Goal: Information Seeking & Learning: Learn about a topic

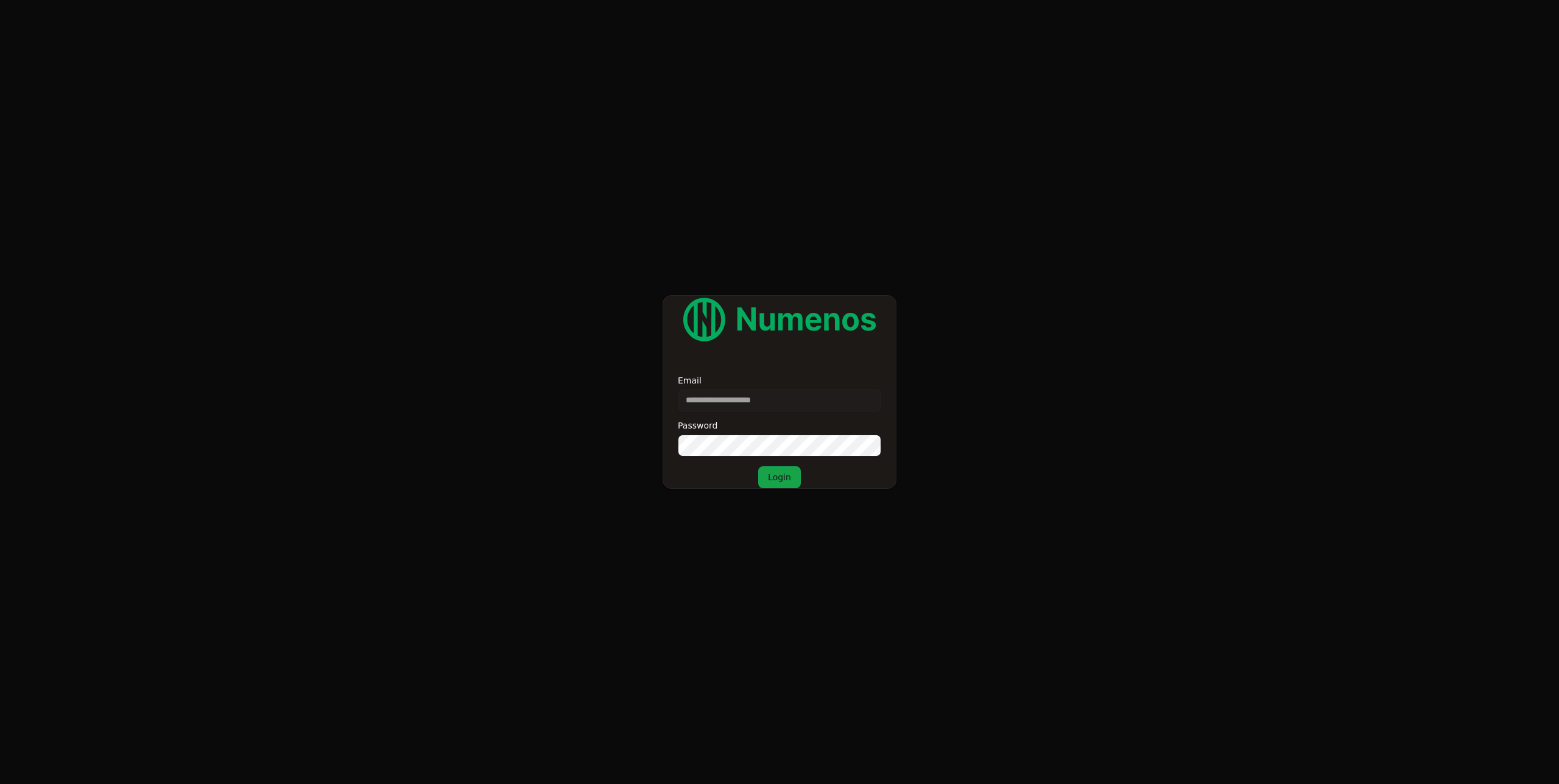
click at [794, 409] on input "Email" at bounding box center [779, 400] width 203 height 22
type input "**********"
click at [758, 466] on button "Login" at bounding box center [779, 477] width 43 height 22
click at [195, 191] on form "**********" at bounding box center [779, 392] width 1559 height 784
click at [215, 212] on form "**********" at bounding box center [779, 392] width 1559 height 784
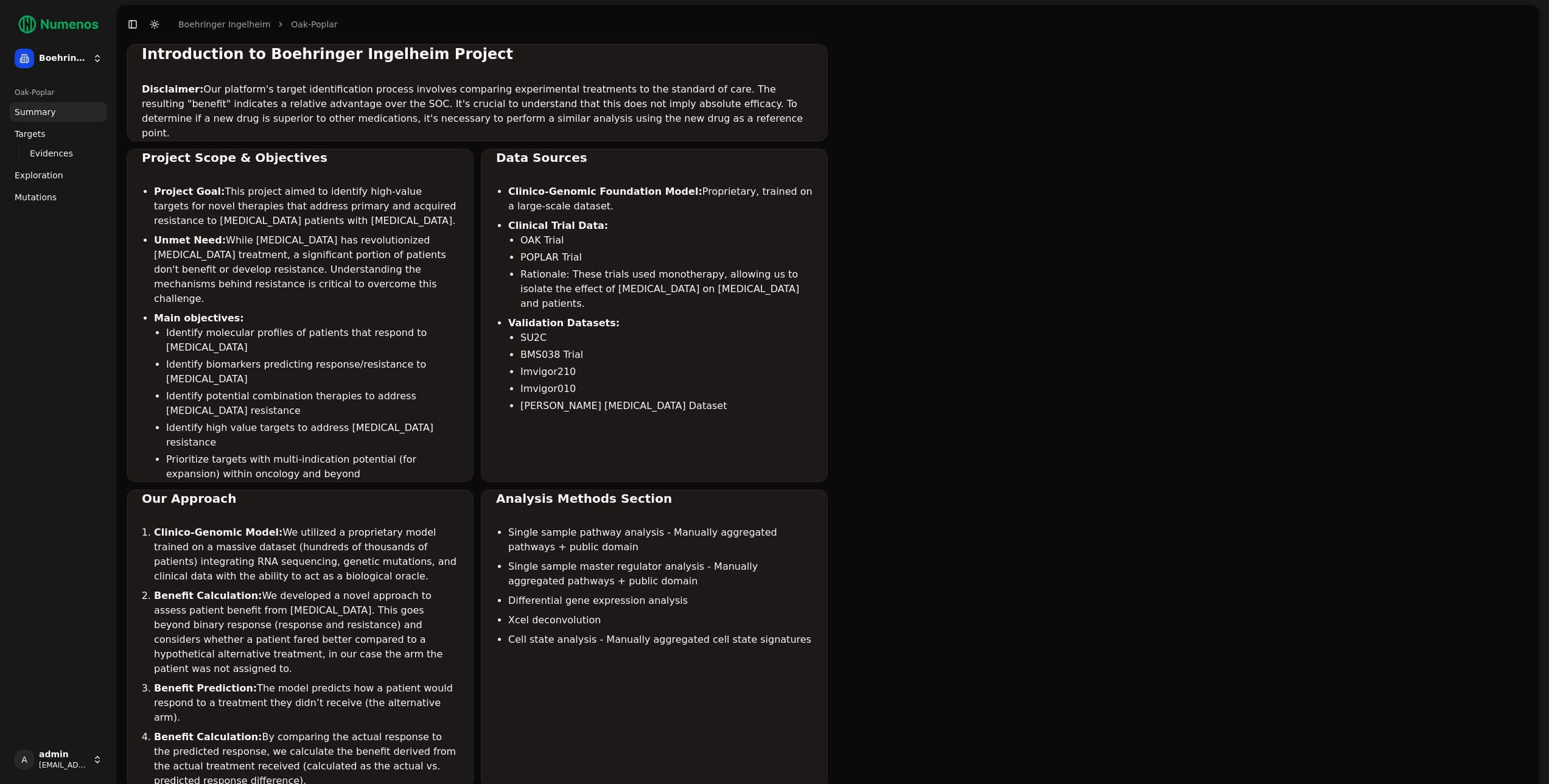
click at [67, 199] on link "Mutations" at bounding box center [59, 197] width 97 height 20
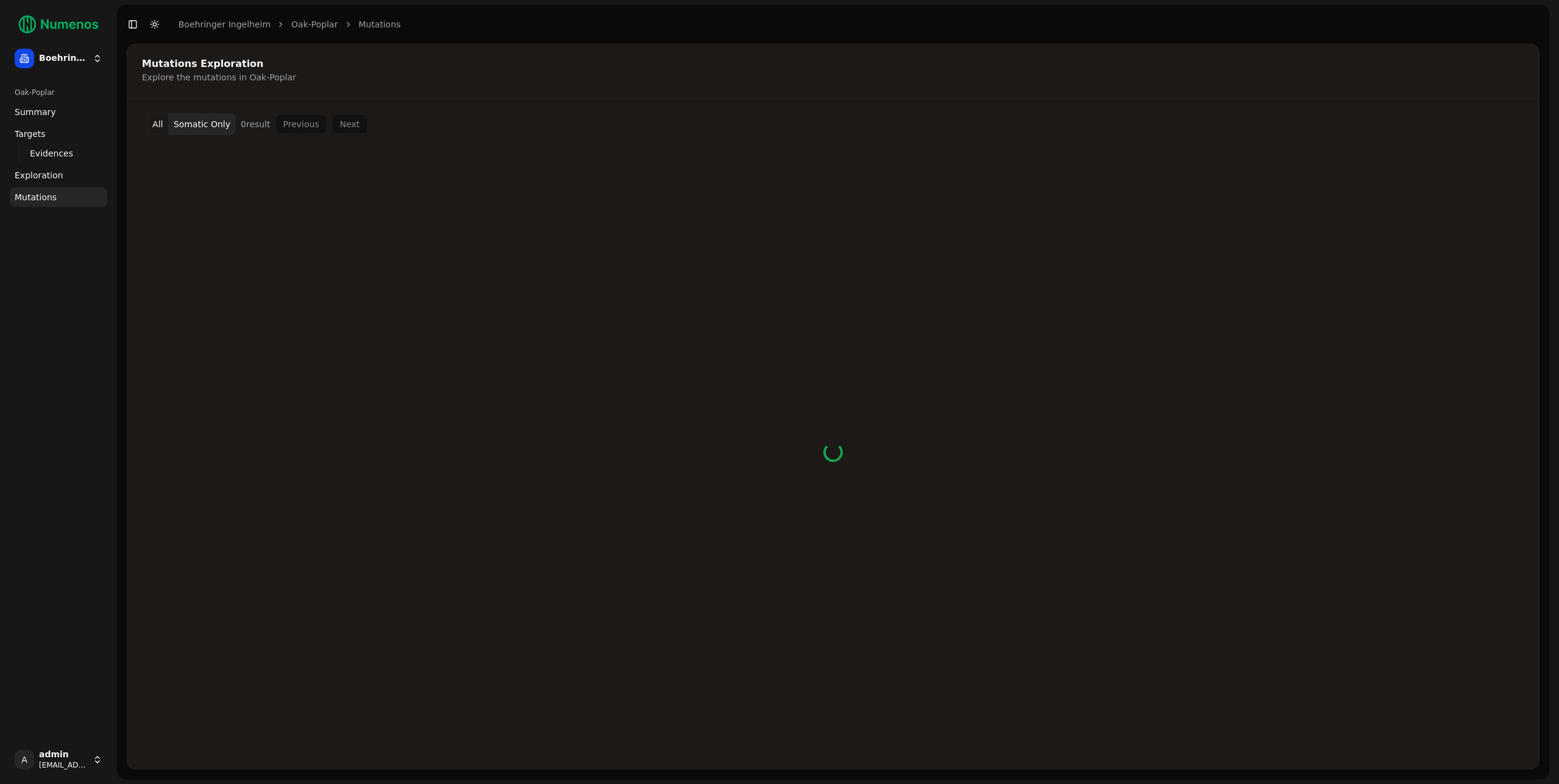
click at [521, 84] on div "Mutations Exploration Explore the mutations in Oak-Poplar" at bounding box center [831, 71] width 1408 height 53
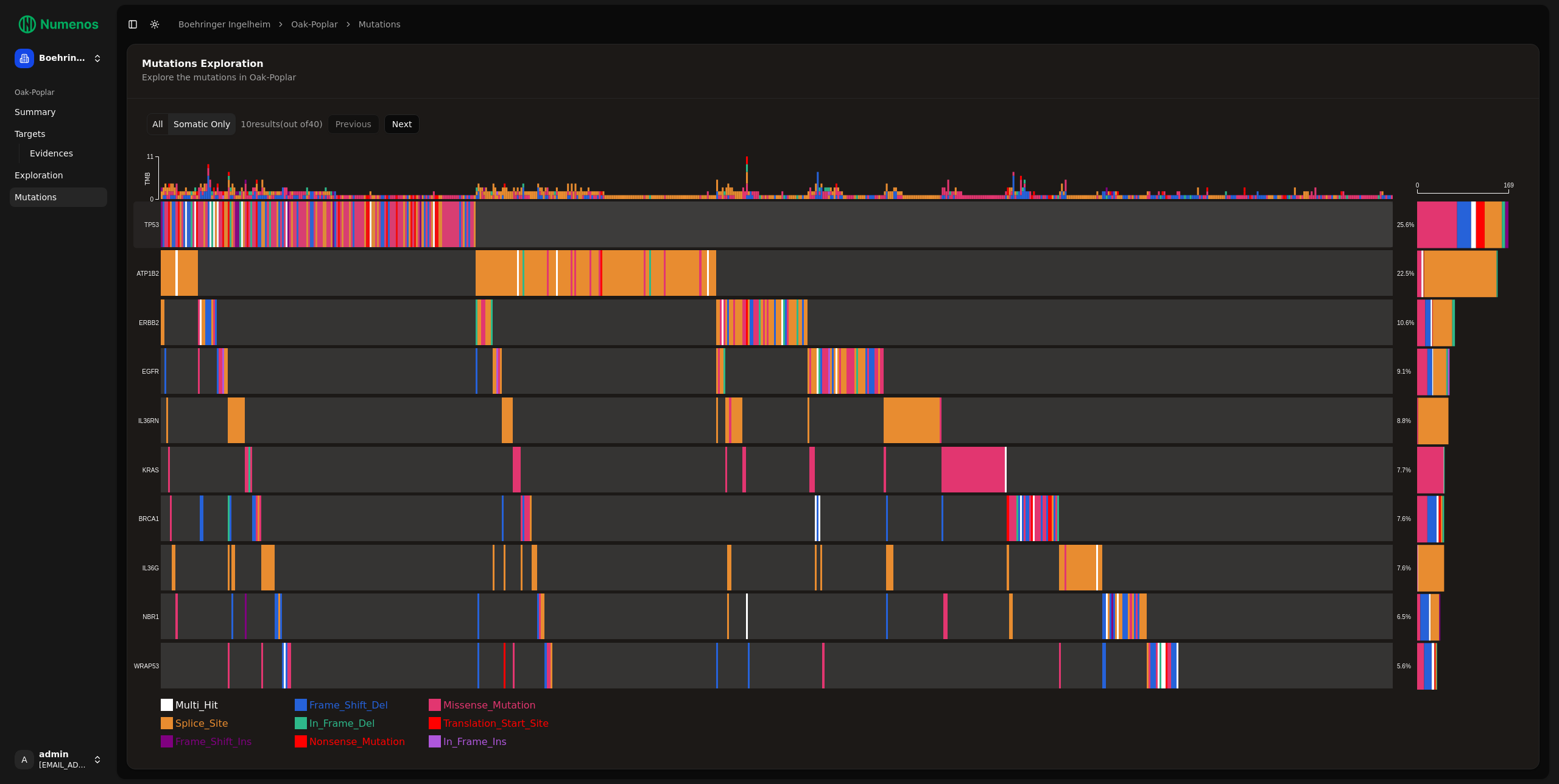
click at [186, 215] on rect at bounding box center [763, 224] width 1260 height 47
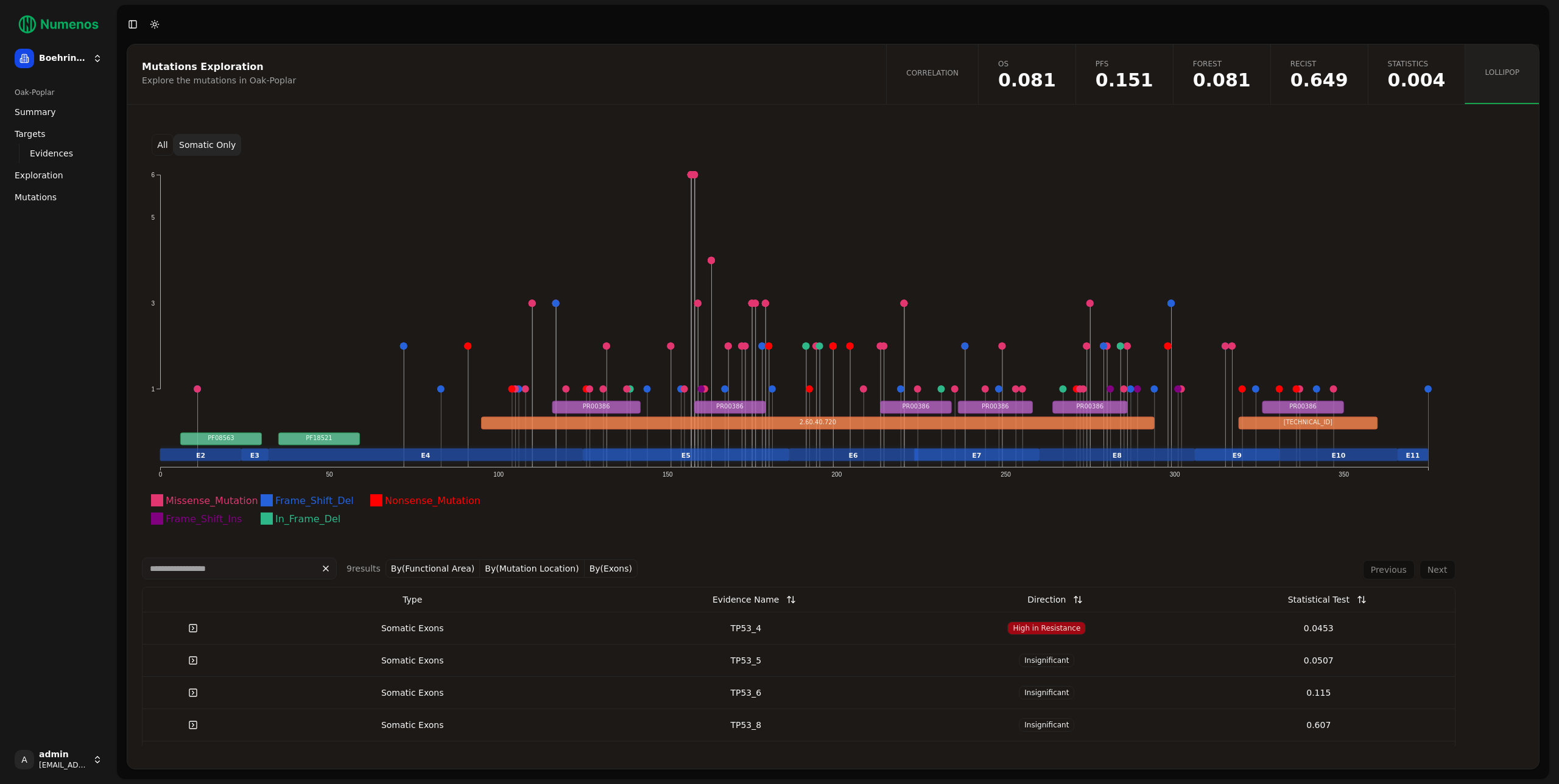
click at [808, 156] on div "All Somatic Only Missense_Mutation Frame_Shift_Del Nonsense_Mutation Frame_Shif…" at bounding box center [832, 432] width 1412 height 627
click at [779, 98] on div "Mutations Exploration Explore the mutations in Oak-Poplar" at bounding box center [505, 74] width 755 height 60
click at [1056, 59] on span "OS" at bounding box center [1027, 64] width 58 height 10
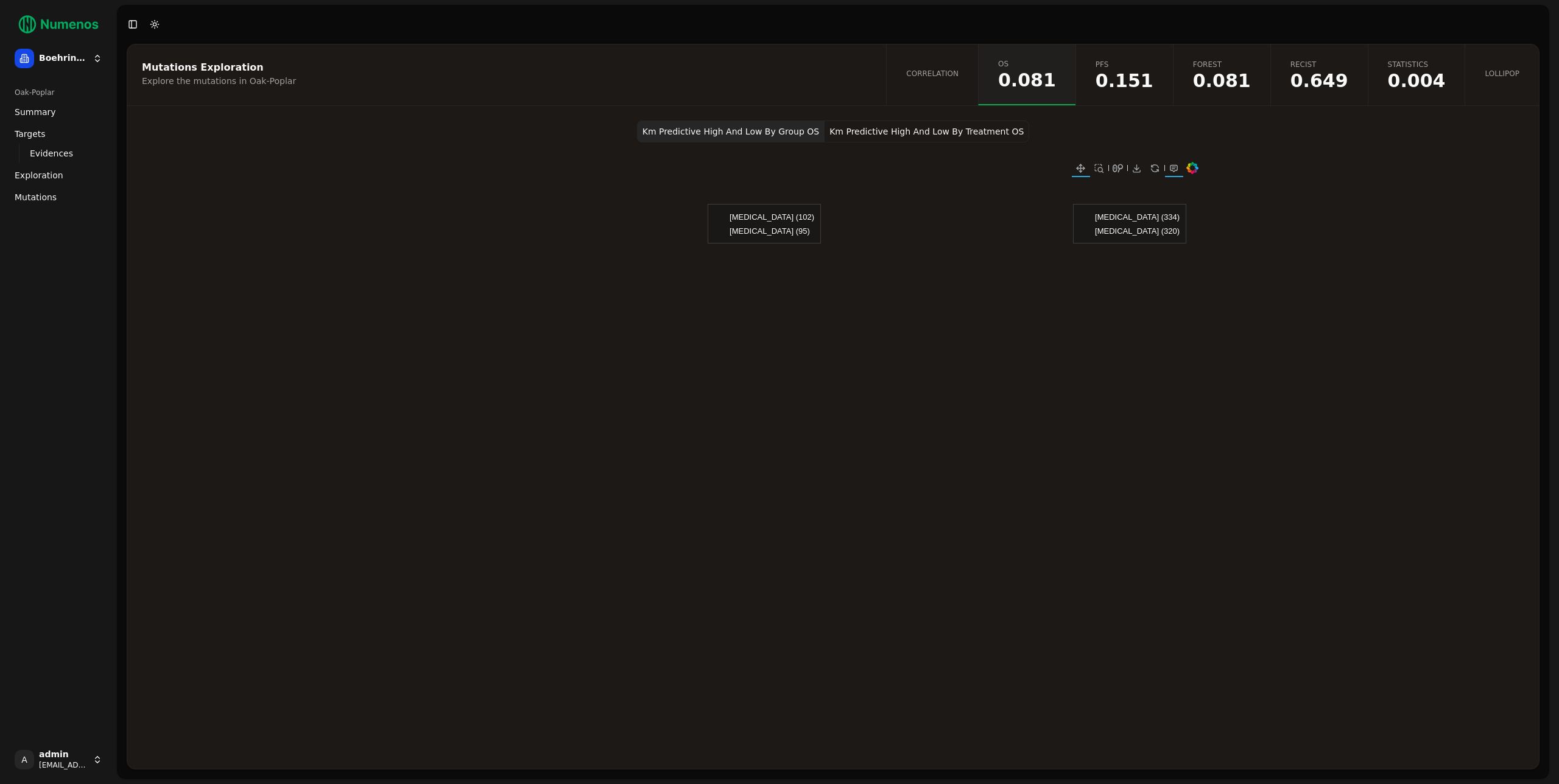
click at [839, 61] on div "Mutations Exploration Explore the mutations in Oak-Poplar" at bounding box center [505, 75] width 755 height 61
click at [1123, 75] on link "PFS 0.151" at bounding box center [1124, 75] width 97 height 61
click at [882, 16] on header "Toggle Sidebar Toggle Dark Mode" at bounding box center [833, 24] width 1433 height 39
click at [879, 23] on header "Toggle Sidebar Toggle Dark Mode" at bounding box center [833, 24] width 1433 height 39
click at [194, 107] on div "Mutations Exploration Explore the mutations in Oak-Poplar Correlation OS 0.081 …" at bounding box center [832, 406] width 1413 height 725
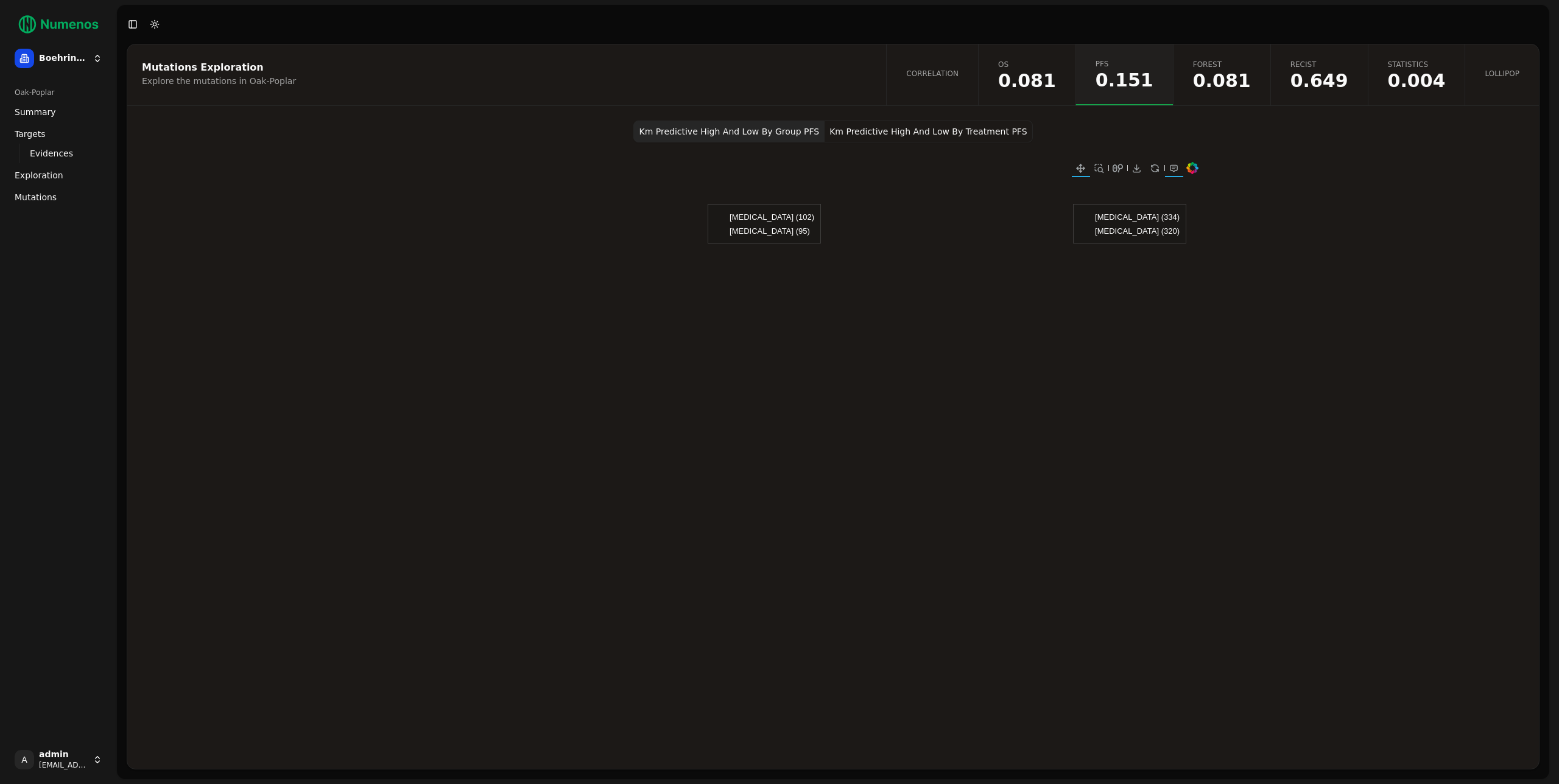
click at [46, 113] on span "Summary" at bounding box center [35, 112] width 41 height 12
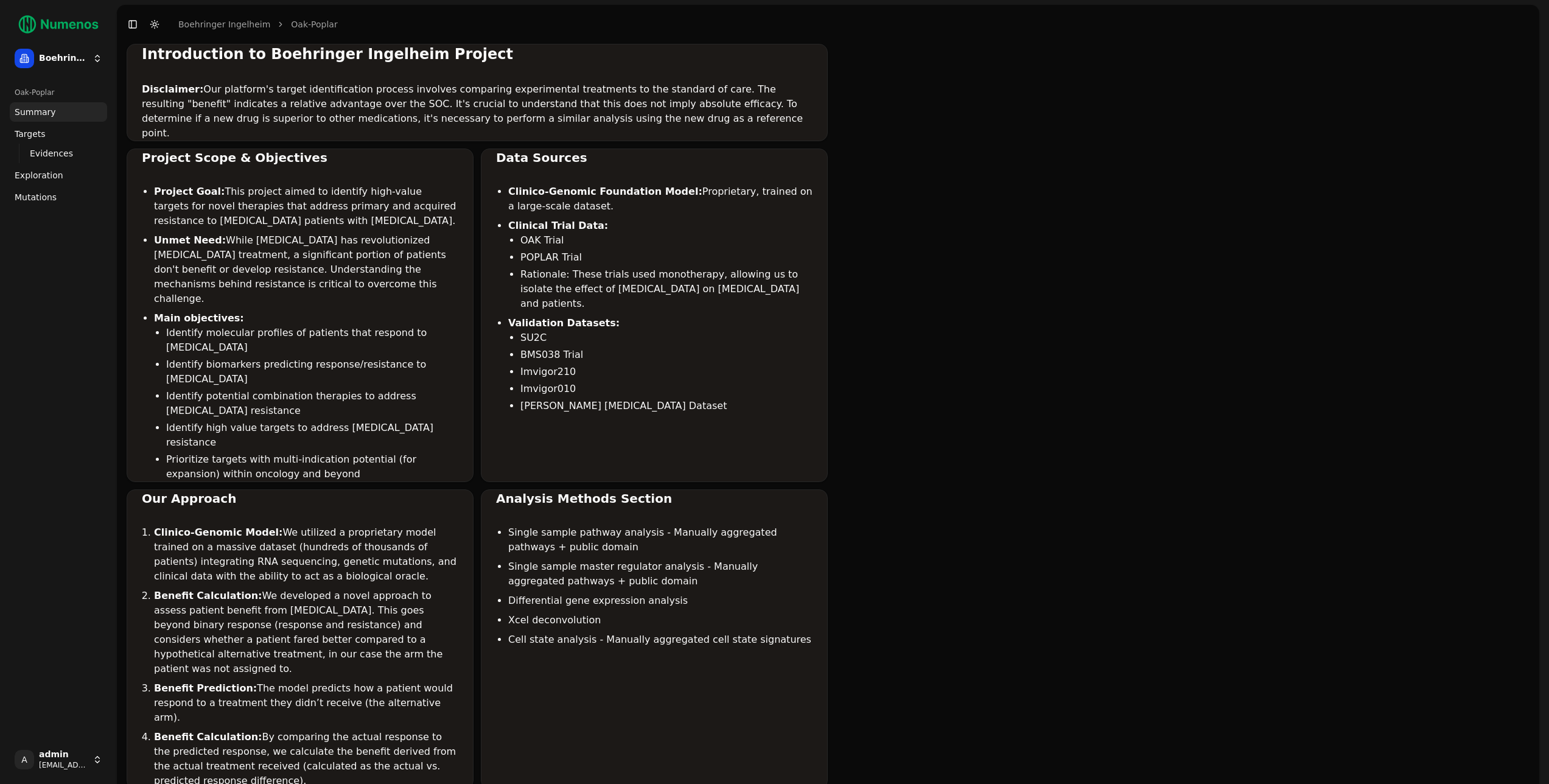
click at [346, 133] on div "Introduction to Boehringer Ingelheim Project Disclaimer: Our platform's target …" at bounding box center [477, 745] width 701 height 1403
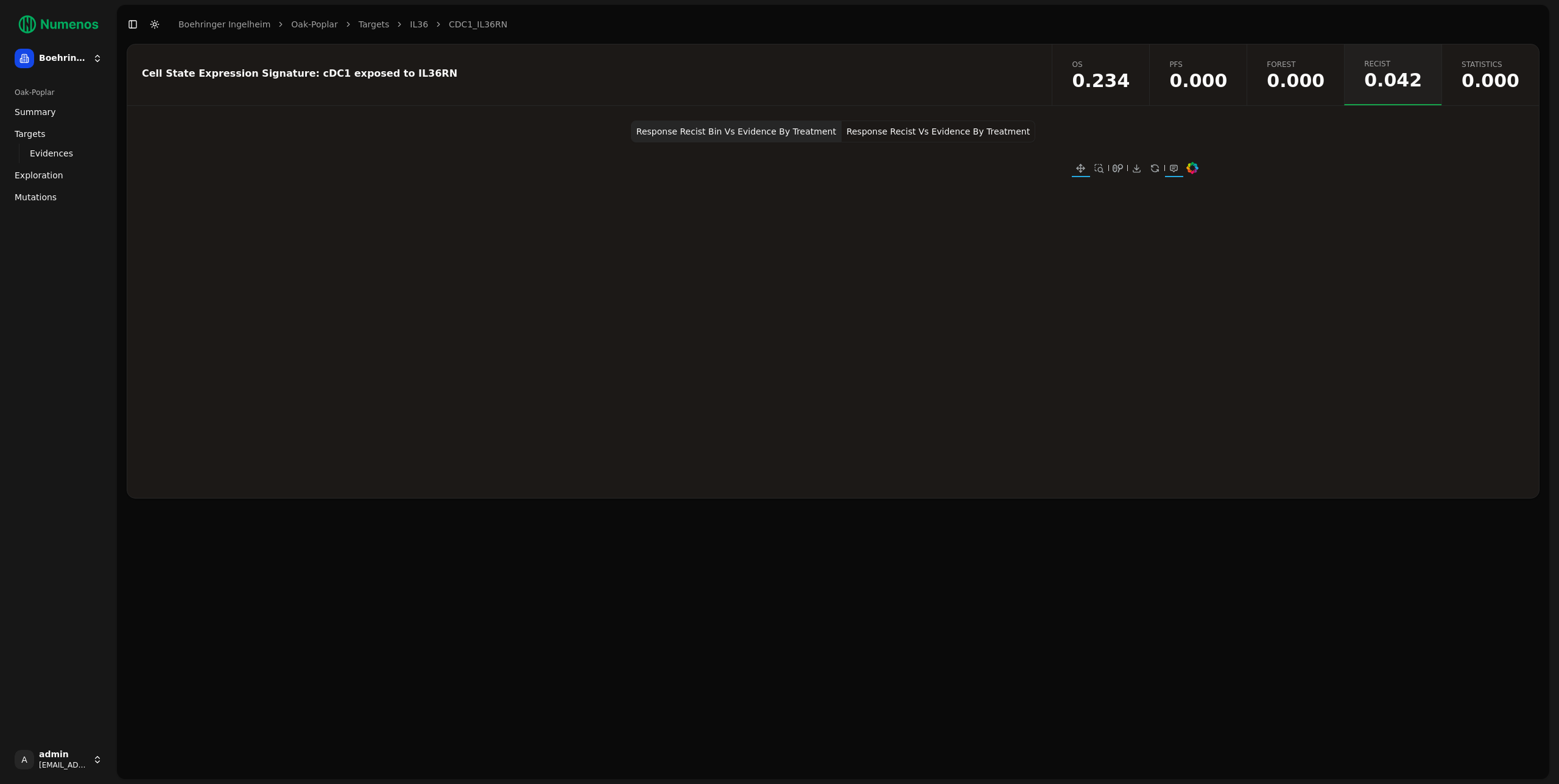
click at [926, 135] on button "Response Recist Vs Evidence By Treatment" at bounding box center [938, 131] width 193 height 22
click at [746, 137] on button "Response Recist Bin Vs Evidence By Treatment" at bounding box center [736, 131] width 211 height 22
click at [939, 134] on button "Response Recist Vs Evidence By Treatment" at bounding box center [938, 131] width 193 height 22
click at [763, 130] on button "Response Recist Bin Vs Evidence By Treatment" at bounding box center [736, 131] width 211 height 22
click at [951, 137] on button "Response Recist Vs Evidence By Treatment" at bounding box center [938, 131] width 193 height 22
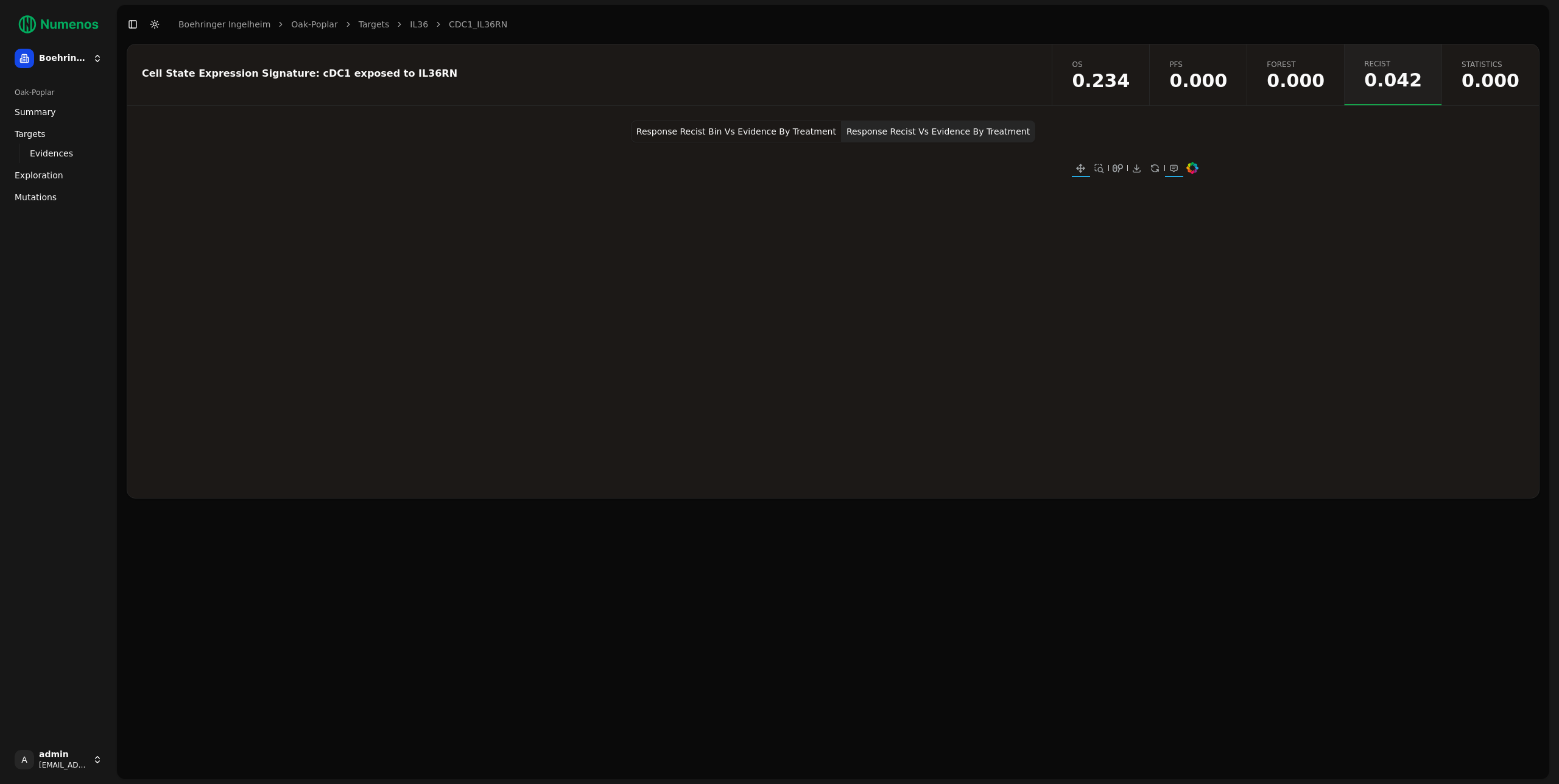
click at [1288, 62] on span "Forest" at bounding box center [1296, 64] width 58 height 10
click at [1206, 86] on span "0.000" at bounding box center [1198, 81] width 58 height 18
click at [1117, 72] on span "0.234" at bounding box center [1101, 81] width 58 height 18
click at [894, 124] on button "Response Recist Vs Evidence By Treatment" at bounding box center [938, 131] width 193 height 22
click at [786, 128] on button "Response Recist Bin Vs Evidence By Treatment" at bounding box center [736, 131] width 211 height 22
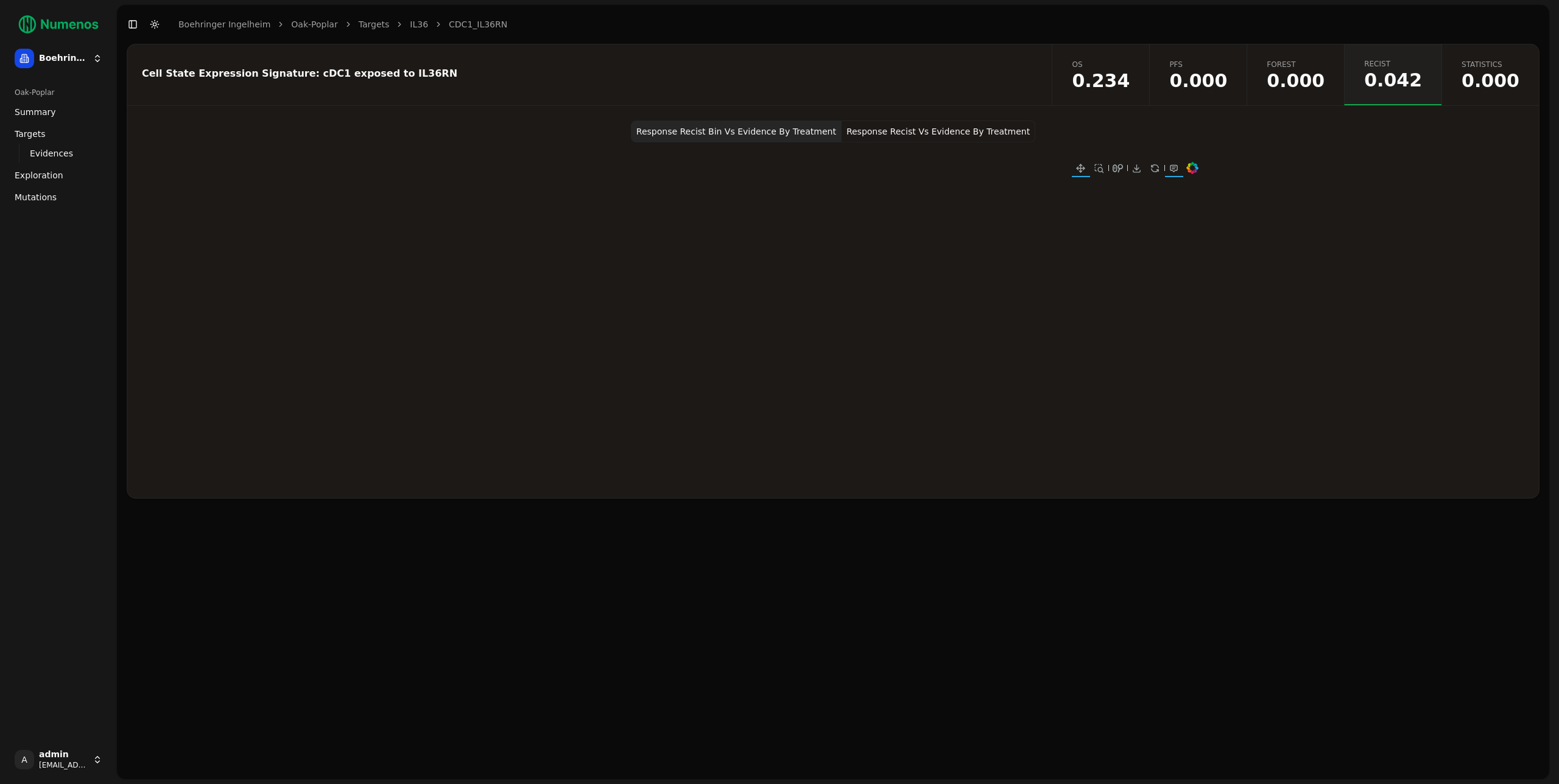
click at [1495, 74] on span "0.000" at bounding box center [1491, 81] width 58 height 18
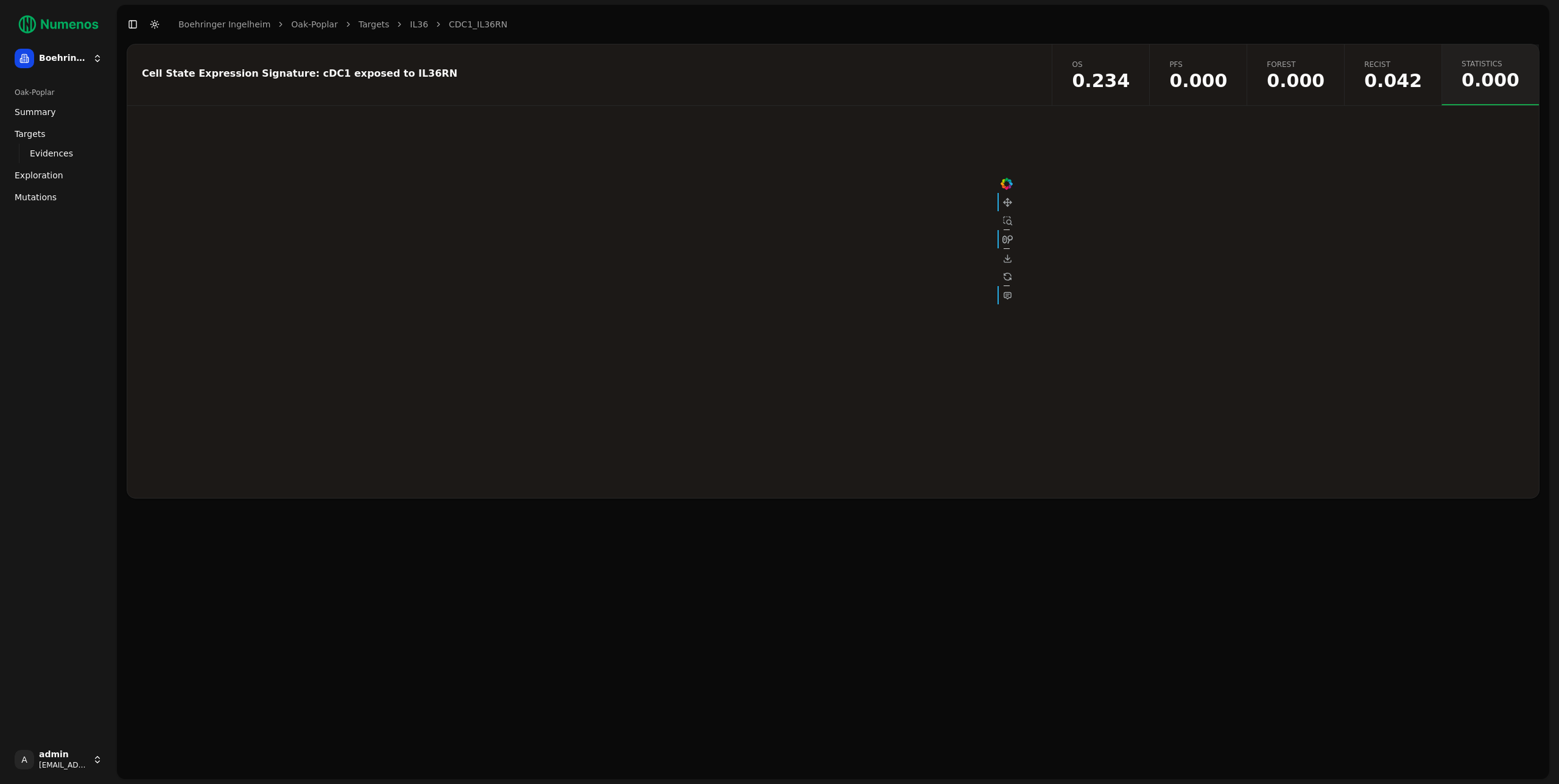
click at [51, 184] on link "Exploration" at bounding box center [59, 176] width 97 height 20
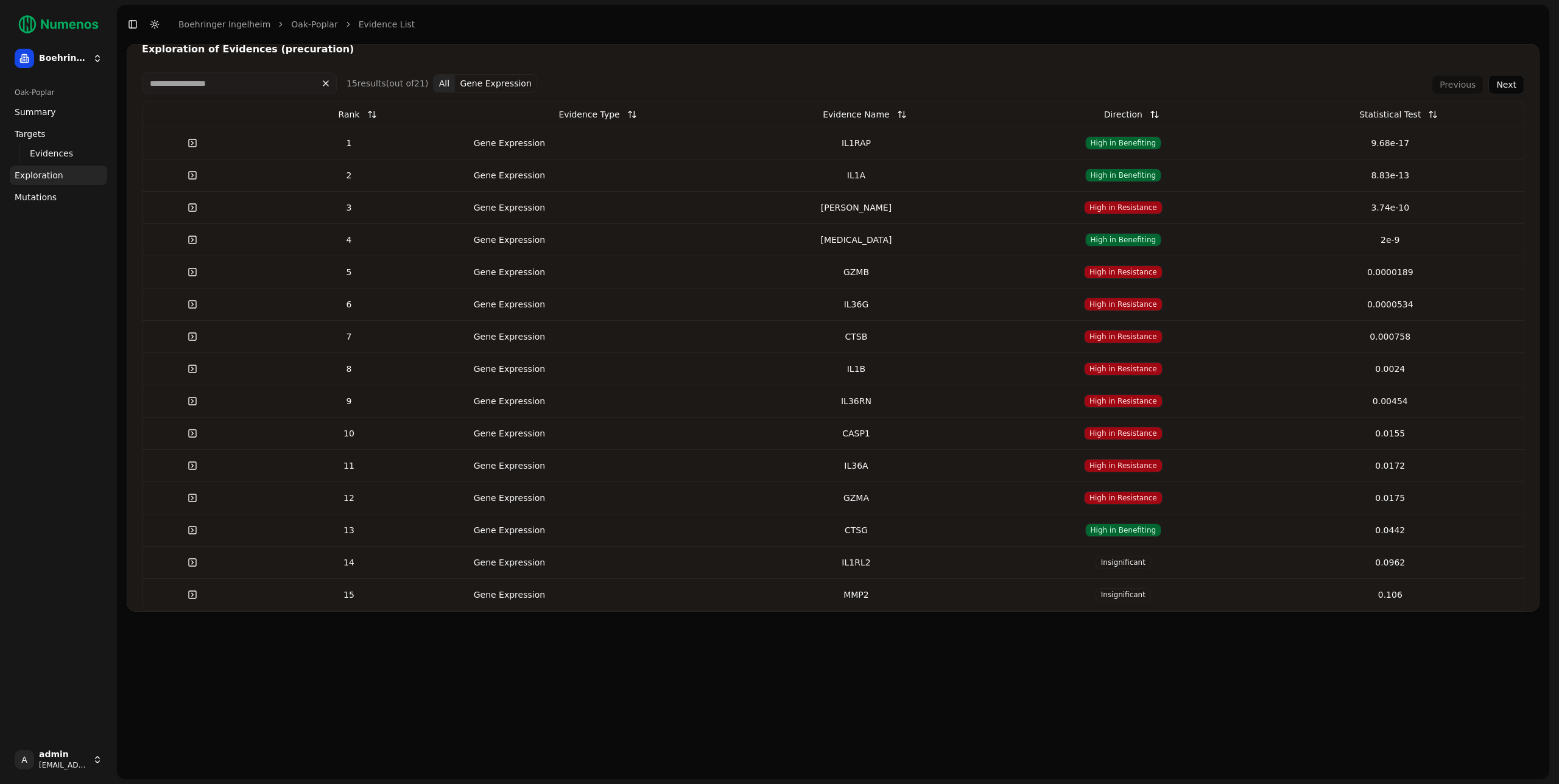
click at [476, 401] on div "Gene Expression" at bounding box center [509, 401] width 97 height 12
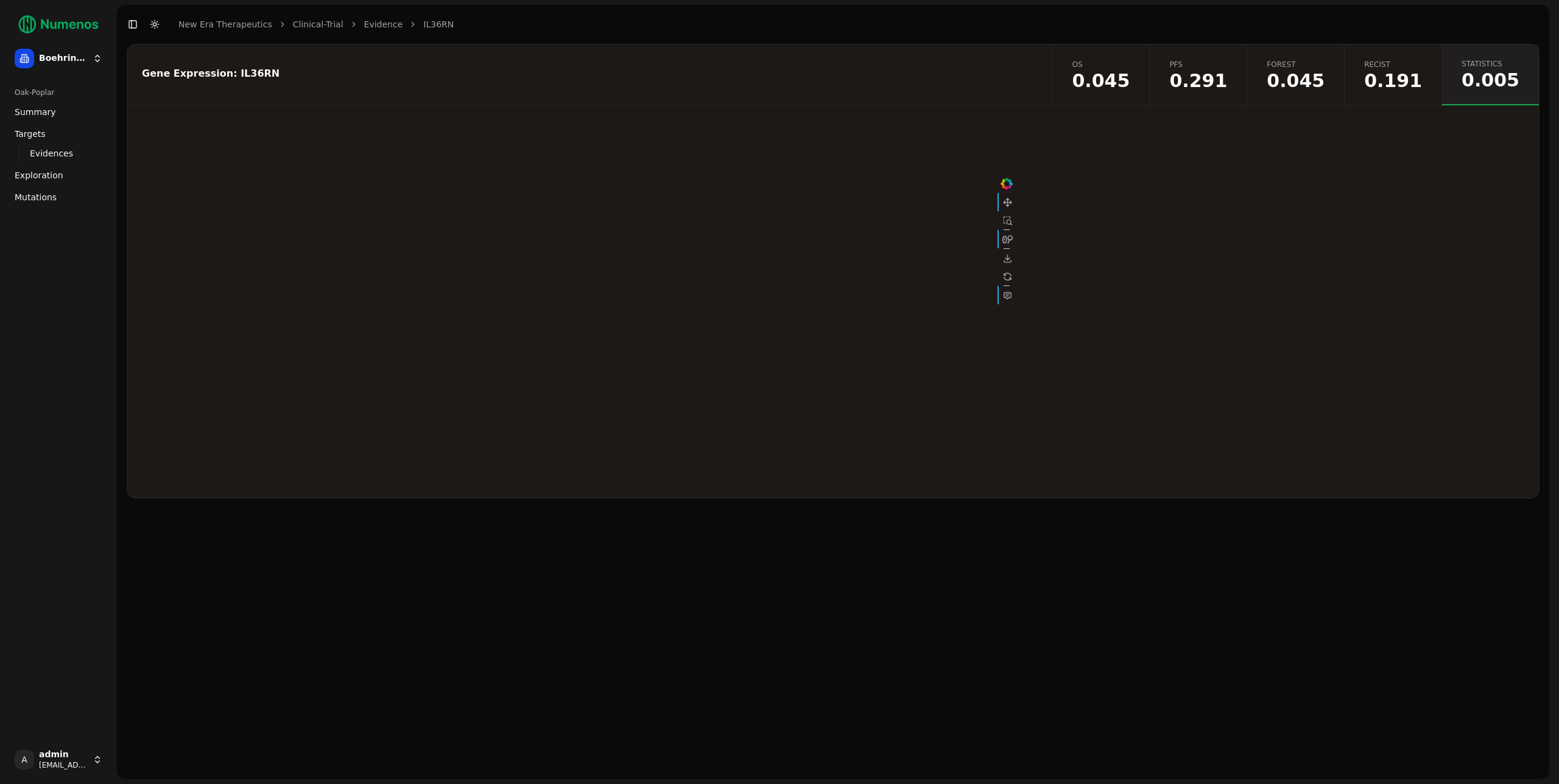
click at [1415, 62] on span "Recist" at bounding box center [1393, 64] width 58 height 10
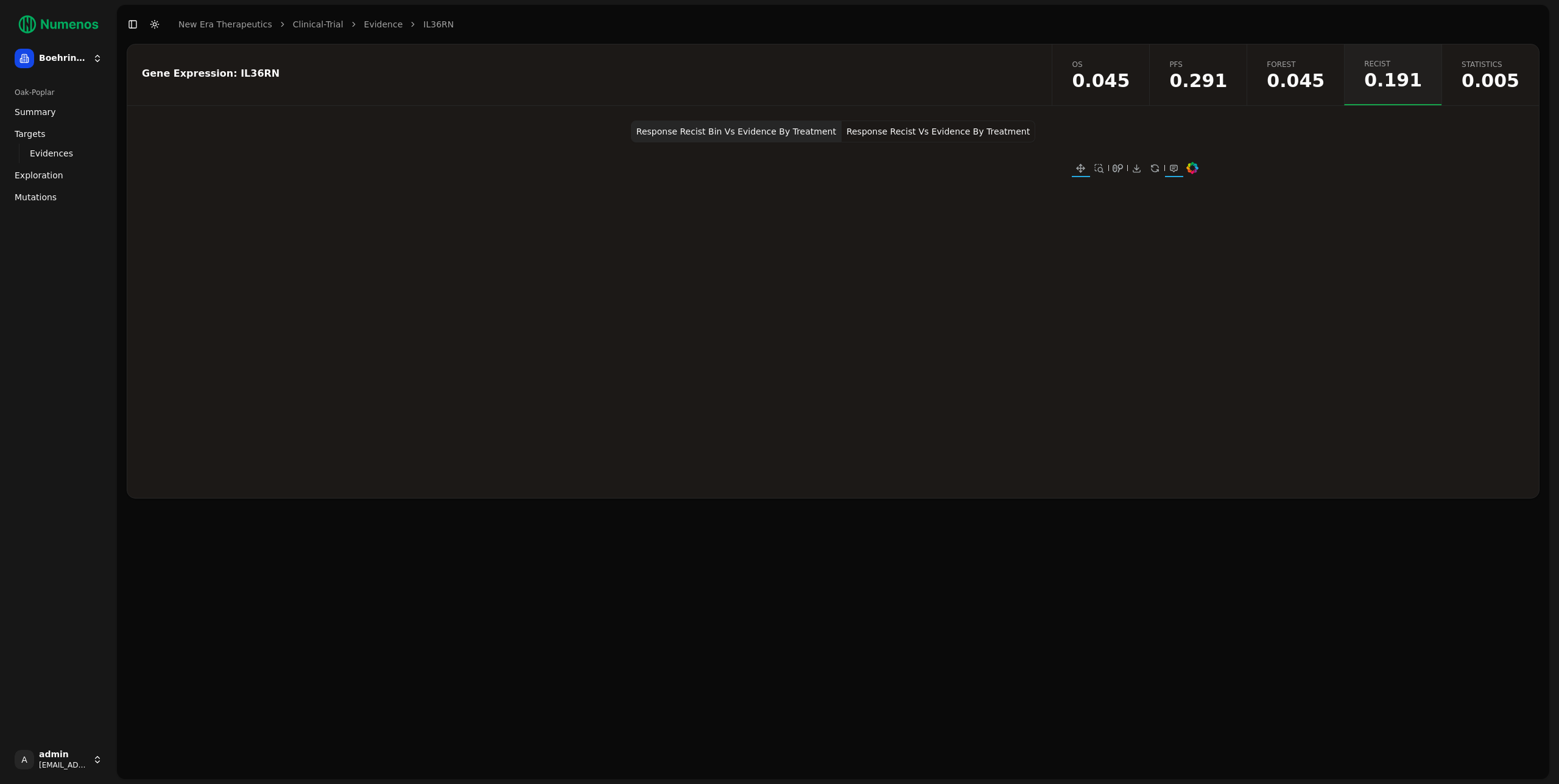
click at [893, 130] on button "Response Recist Vs Evidence By Treatment" at bounding box center [938, 131] width 193 height 22
drag, startPoint x: 867, startPoint y: 378, endPoint x: 1183, endPoint y: 435, distance: 321.1
click at [1183, 435] on div at bounding box center [1015, 329] width 365 height 305
click at [1316, 78] on span "0.045" at bounding box center [1296, 81] width 58 height 18
click at [31, 172] on span "Exploration" at bounding box center [39, 175] width 49 height 12
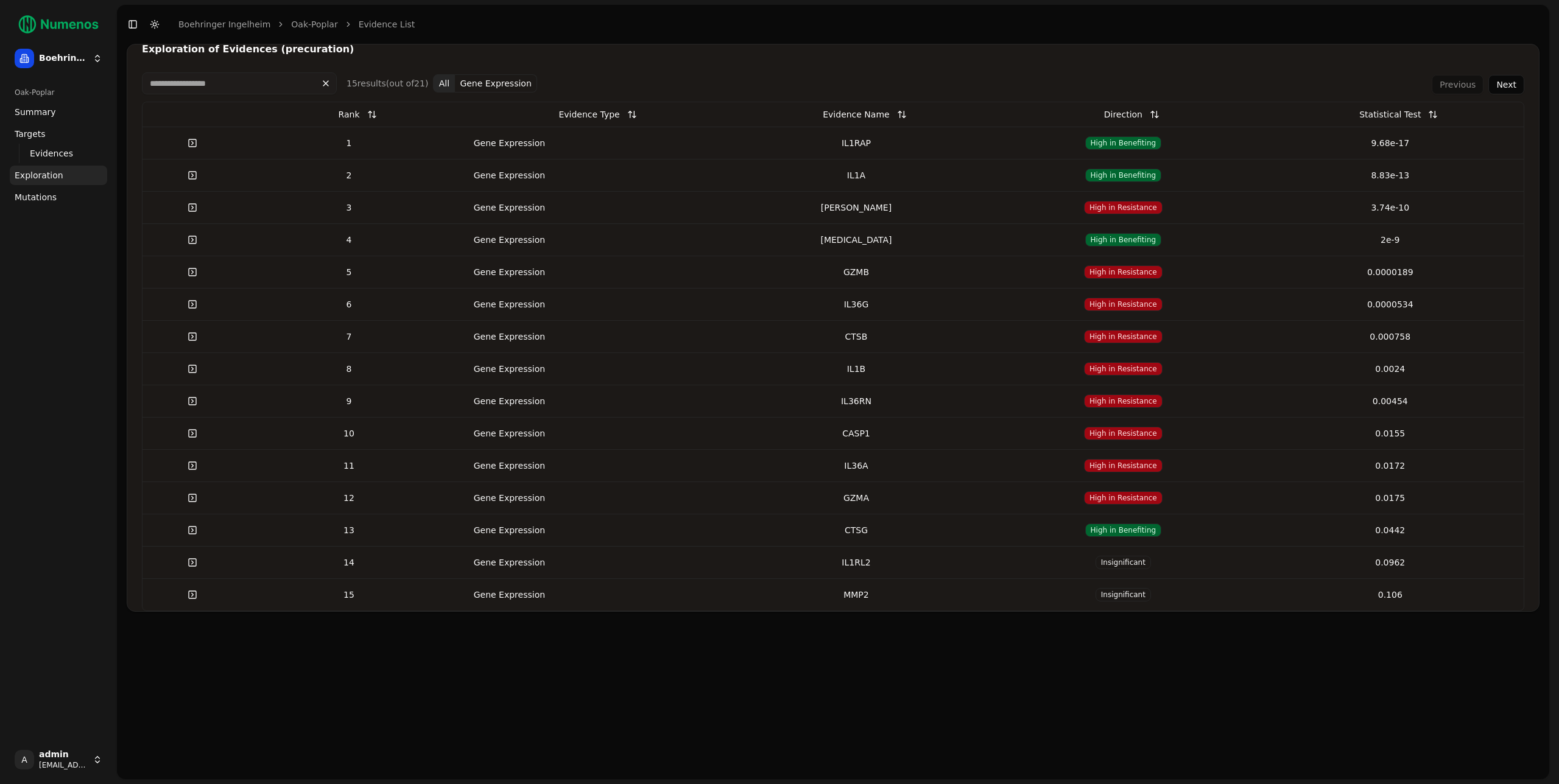
click at [625, 143] on td "Gene Expression" at bounding box center [588, 142] width 267 height 32
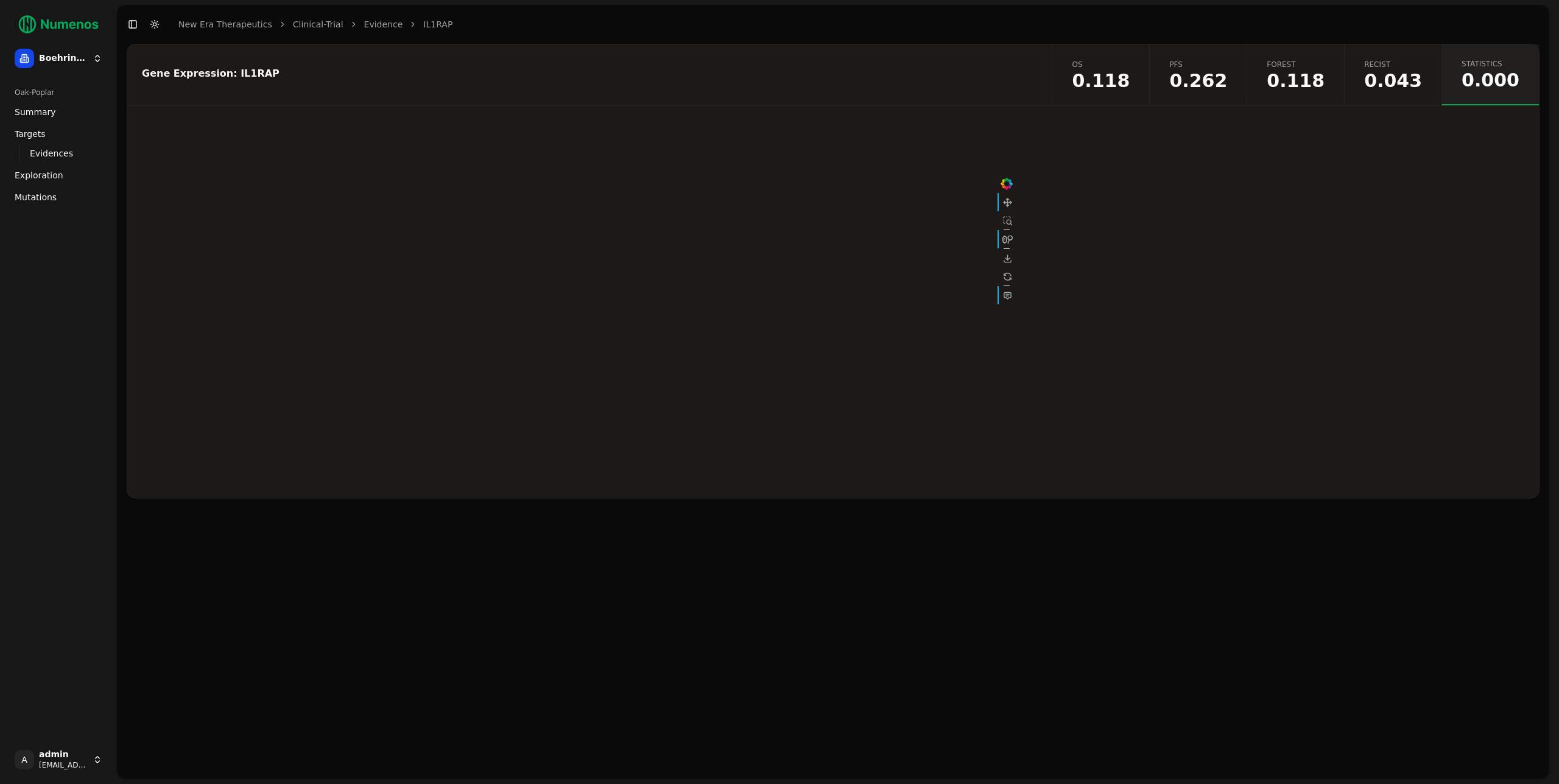
click at [1387, 69] on span "Recist" at bounding box center [1393, 64] width 58 height 10
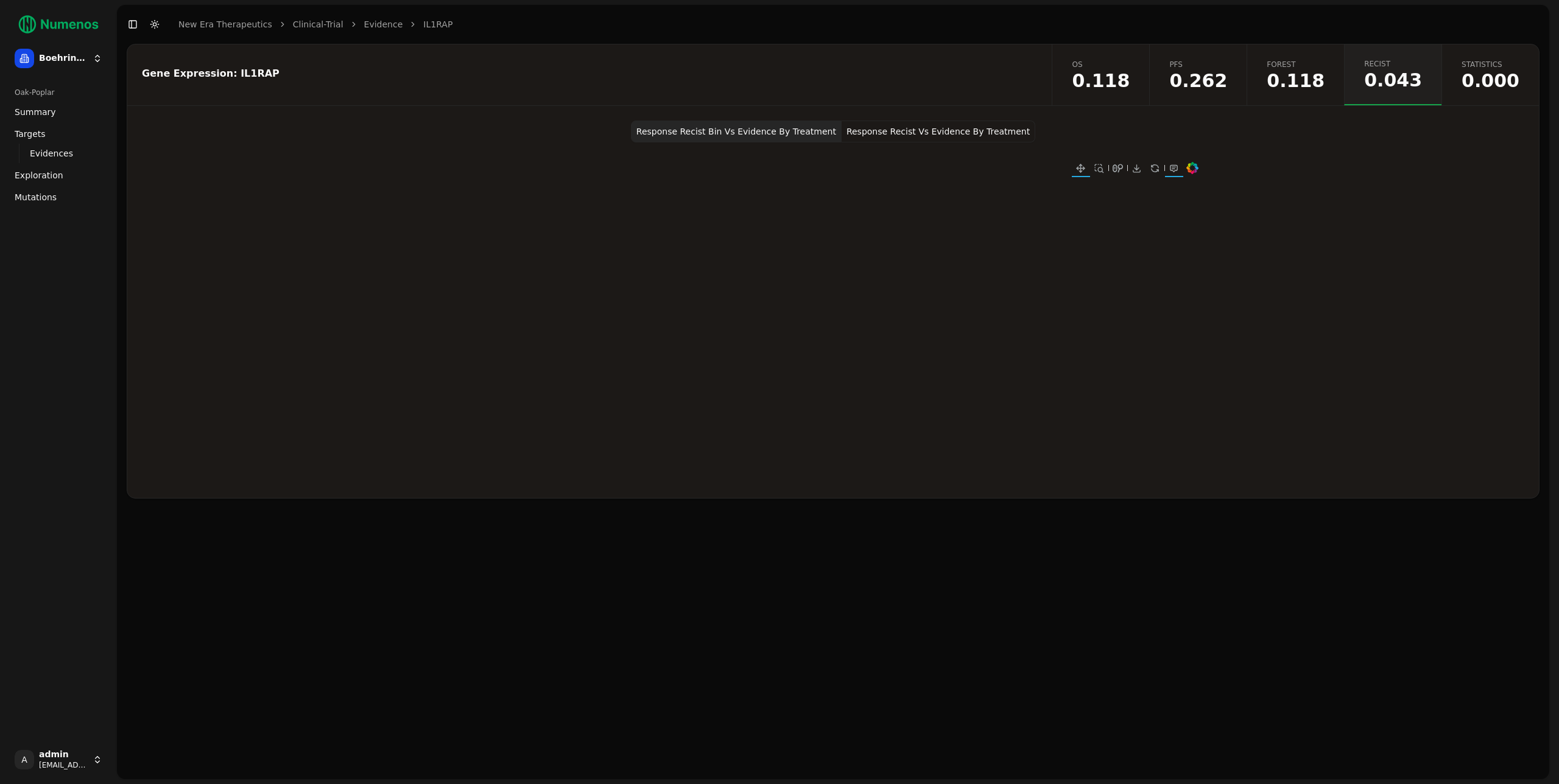
click at [864, 132] on button "Response Recist Vs Evidence By Treatment" at bounding box center [938, 131] width 193 height 22
click at [1306, 63] on span "Forest" at bounding box center [1296, 64] width 58 height 10
click at [1227, 72] on span "0.262" at bounding box center [1198, 81] width 58 height 18
click at [1372, 78] on link "Recist 0.043" at bounding box center [1393, 75] width 97 height 61
click at [153, 27] on button "Toggle Dark Mode" at bounding box center [155, 24] width 17 height 17
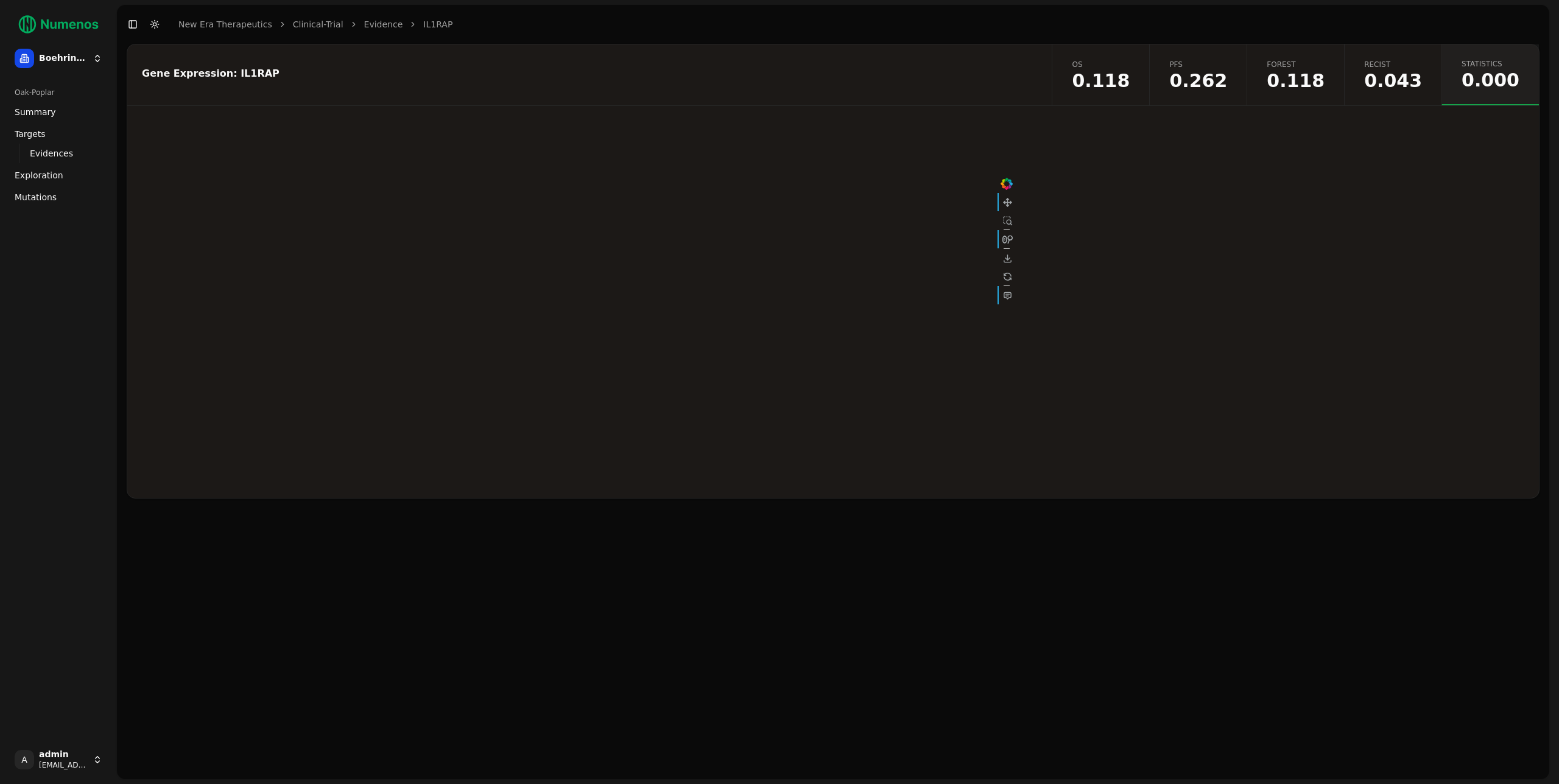
click at [636, 59] on div "Gene Expression: IL1RAP" at bounding box center [587, 75] width 921 height 61
click at [716, 82] on div "Gene Expression: IL1RAP" at bounding box center [587, 75] width 921 height 61
